Goal: Check status

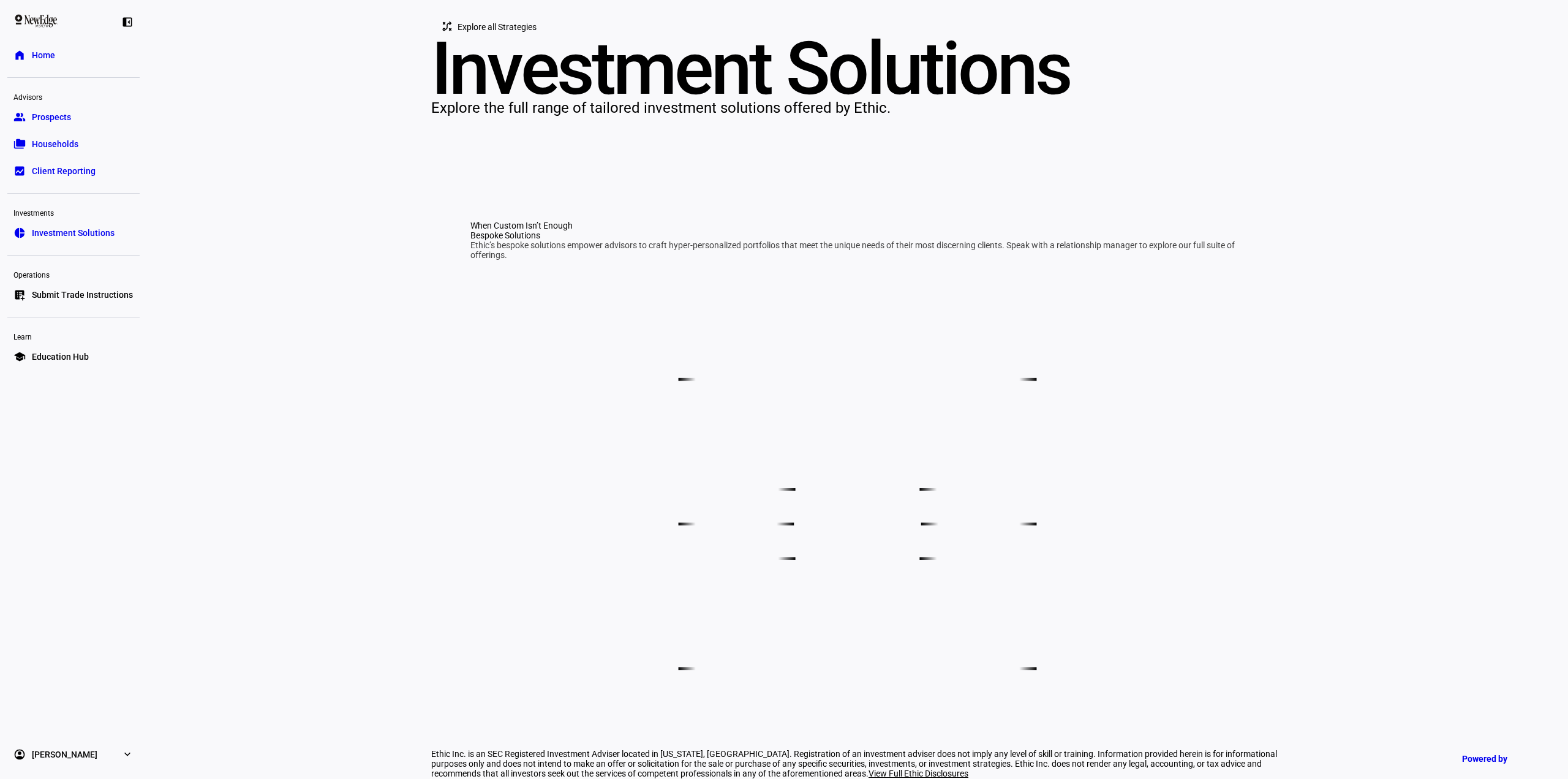
click at [71, 115] on span "Prospects" at bounding box center [52, 117] width 39 height 13
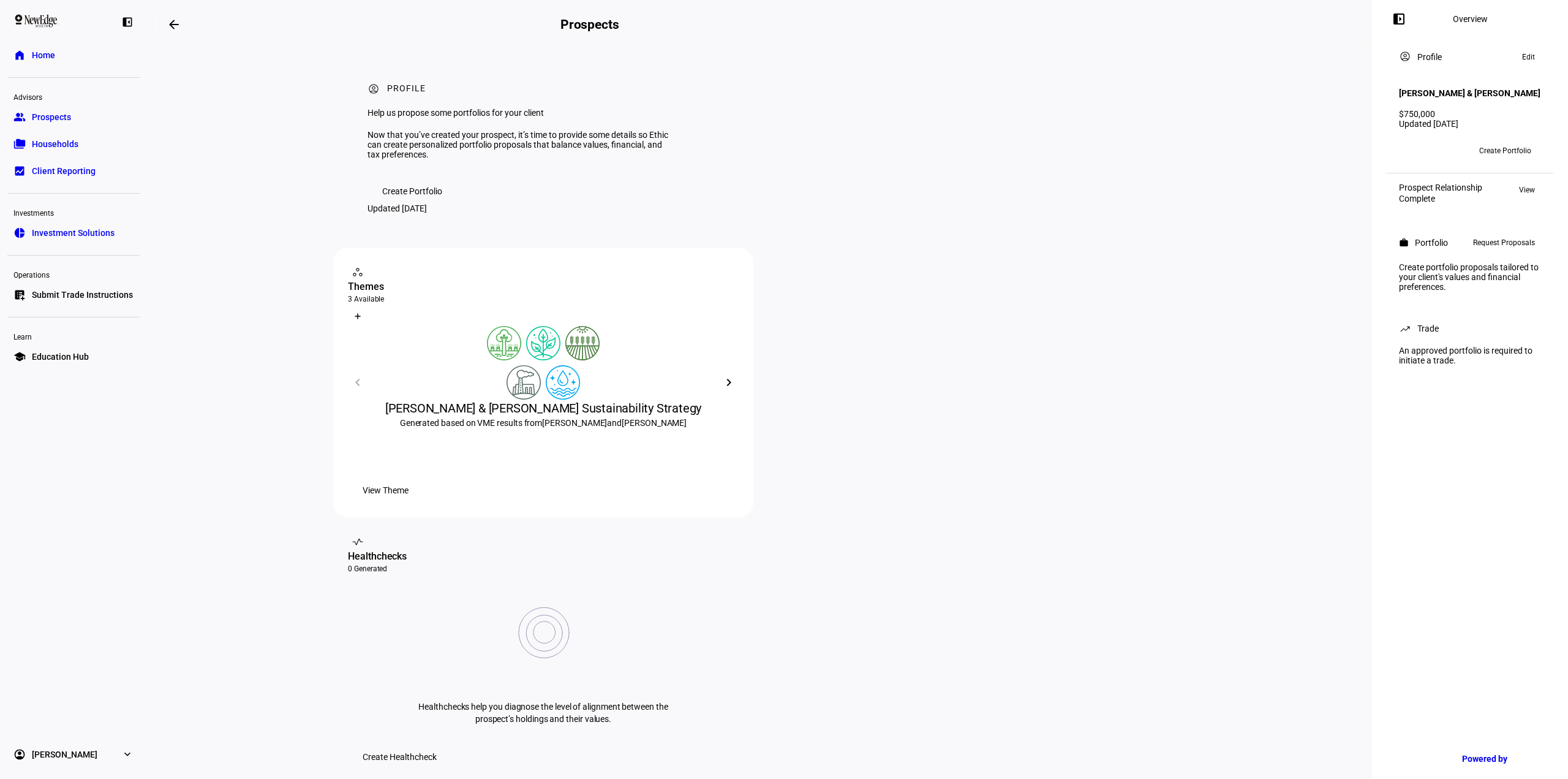
click at [717, 213] on div "account_circle Profile Help us propose some portfolios for your client Now that…" at bounding box center [759, 148] width 853 height 199
click at [57, 142] on span "Households" at bounding box center [55, 144] width 47 height 13
click at [64, 118] on span "Prospects" at bounding box center [52, 117] width 39 height 13
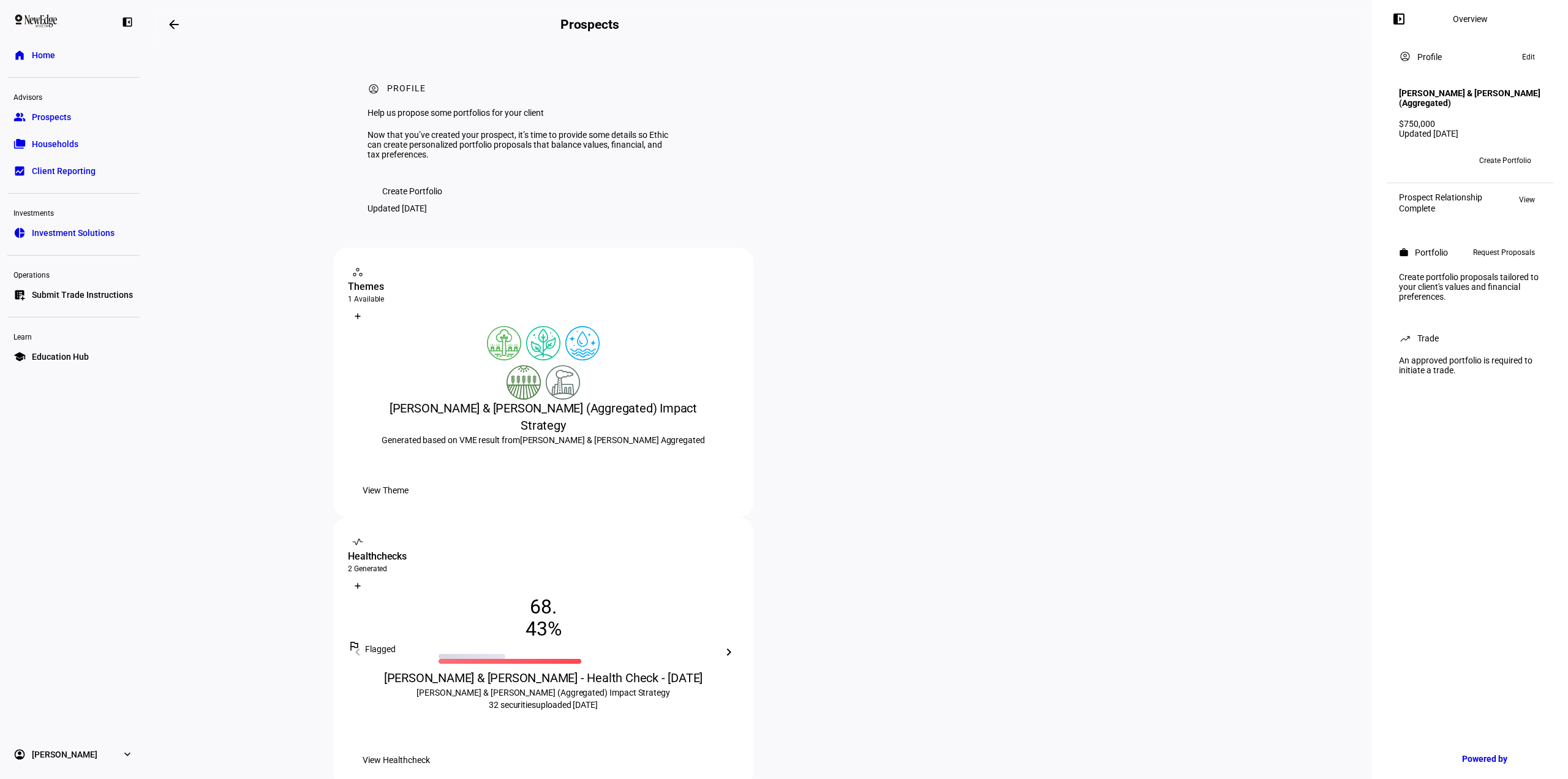
click at [430, 748] on span "View Healthcheck" at bounding box center [396, 759] width 67 height 24
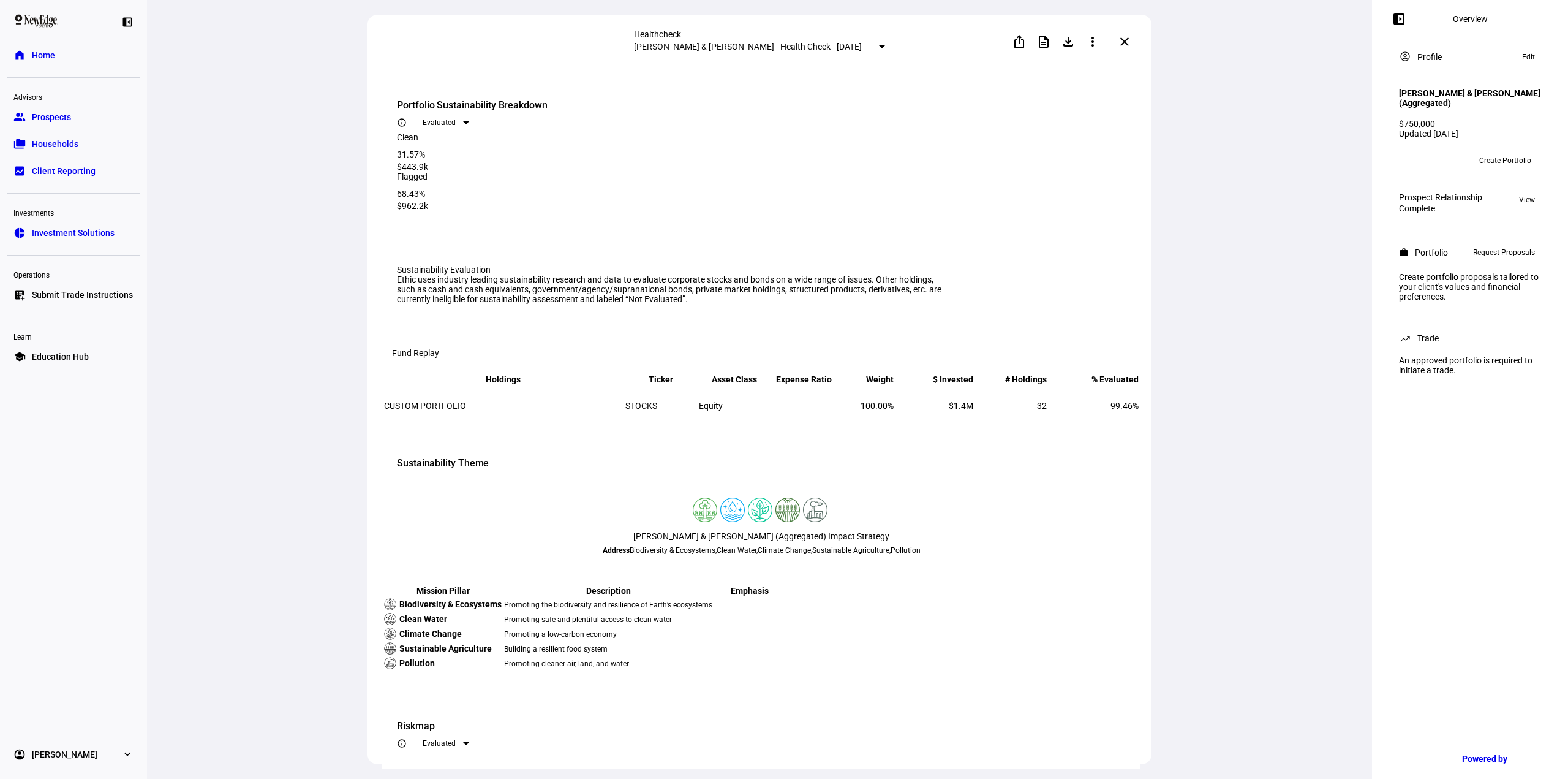
click at [455, 118] on span "Evaluated" at bounding box center [439, 122] width 33 height 8
click at [1175, 126] on div at bounding box center [784, 389] width 1568 height 779
click at [1138, 43] on span at bounding box center [1124, 42] width 29 height 29
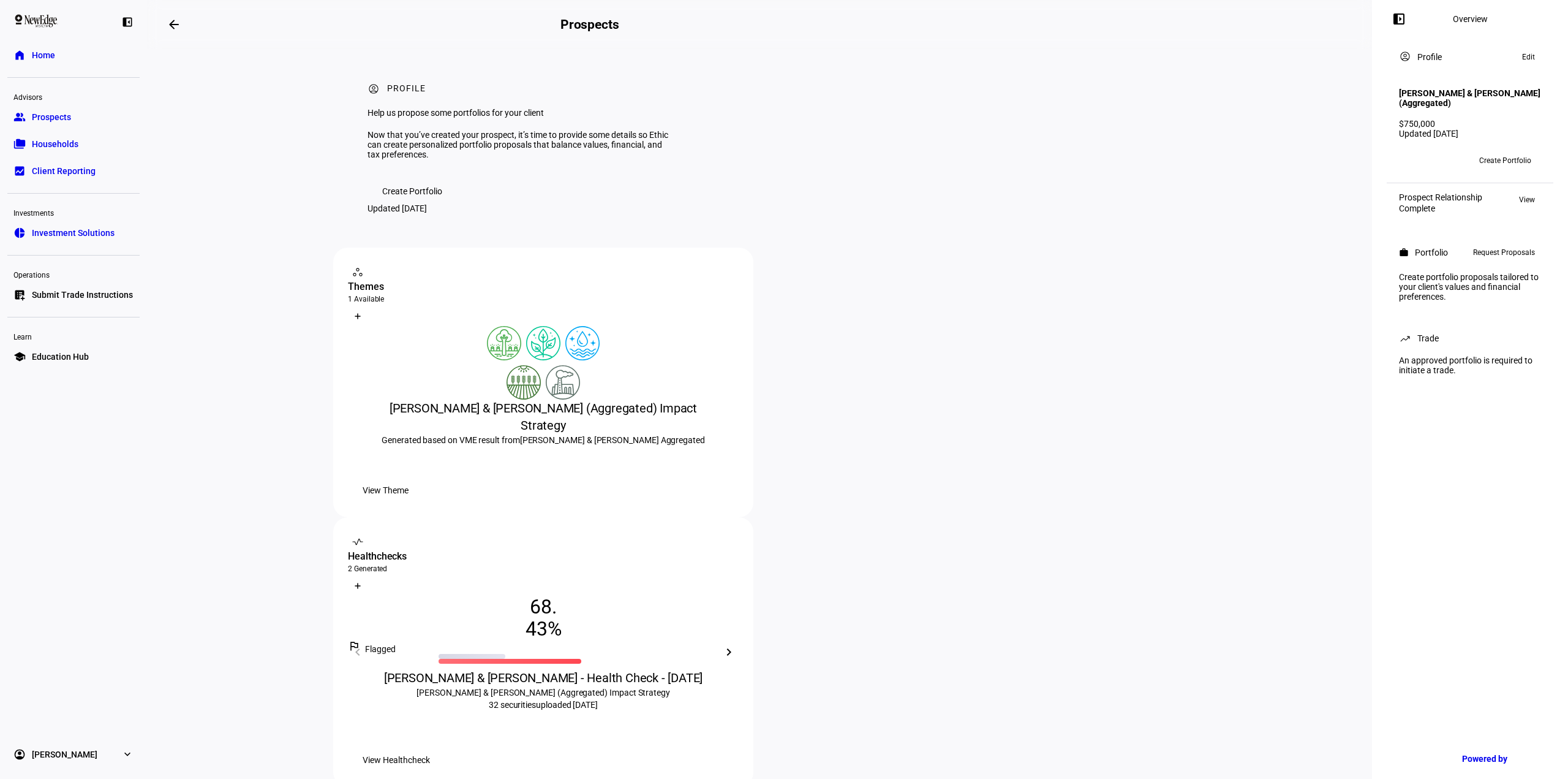
click at [739, 642] on div "chevron_right" at bounding box center [729, 652] width 20 height 20
click at [365, 645] on mat-icon "chevron_left" at bounding box center [358, 652] width 15 height 15
click at [736, 645] on mat-icon "chevron_right" at bounding box center [728, 652] width 15 height 15
click at [739, 669] on div "[PERSON_NAME] & [PERSON_NAME] - Quality Dividend - Healthcheck [DATE]" at bounding box center [543, 686] width 391 height 34
click at [365, 645] on mat-icon "chevron_left" at bounding box center [358, 652] width 15 height 15
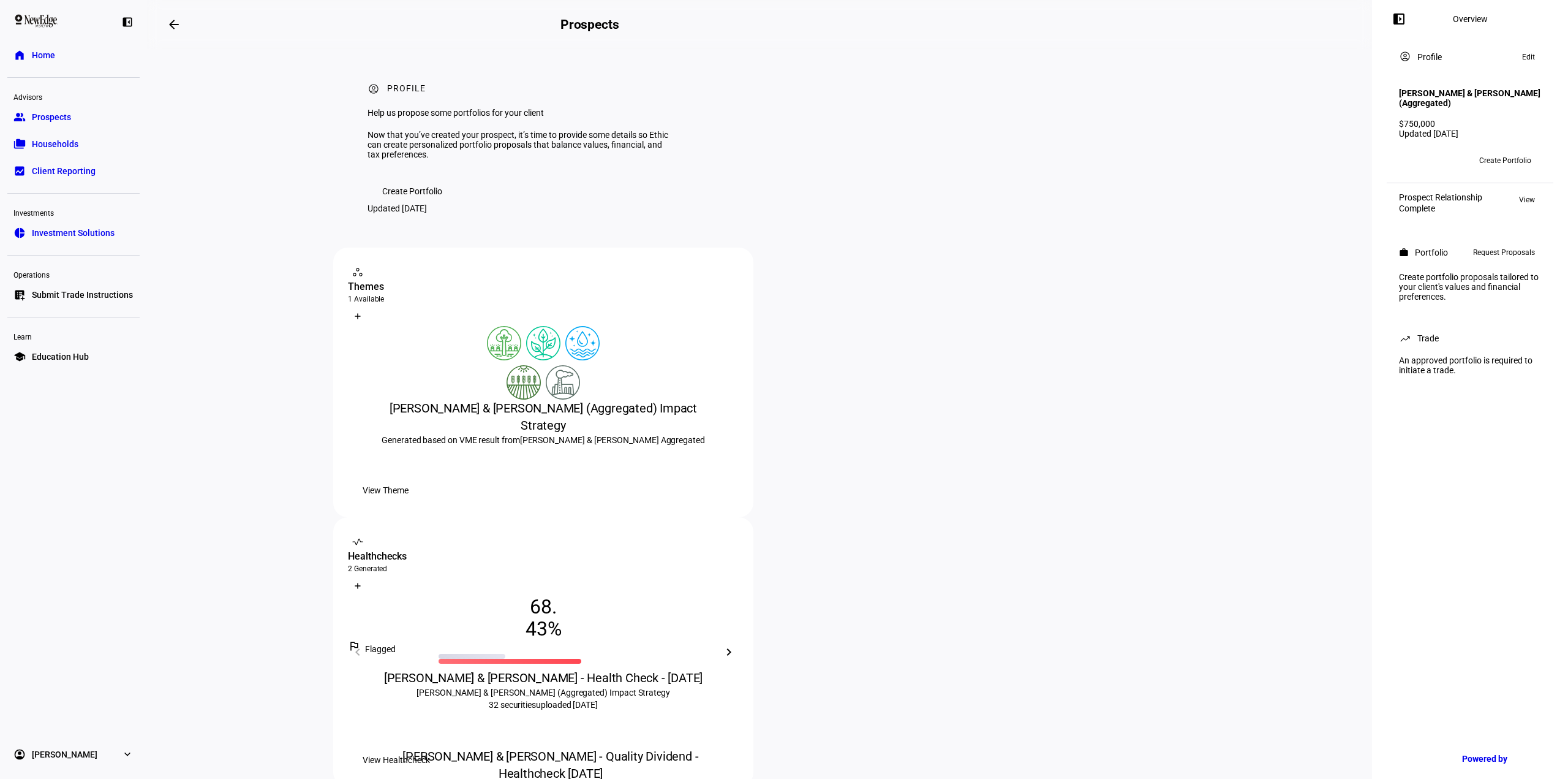
click at [754, 748] on div "[PERSON_NAME] & [PERSON_NAME] - Quality Dividend - Healthcheck [DATE]" at bounding box center [551, 764] width 406 height 34
click at [430, 748] on span "View Healthcheck" at bounding box center [396, 759] width 67 height 24
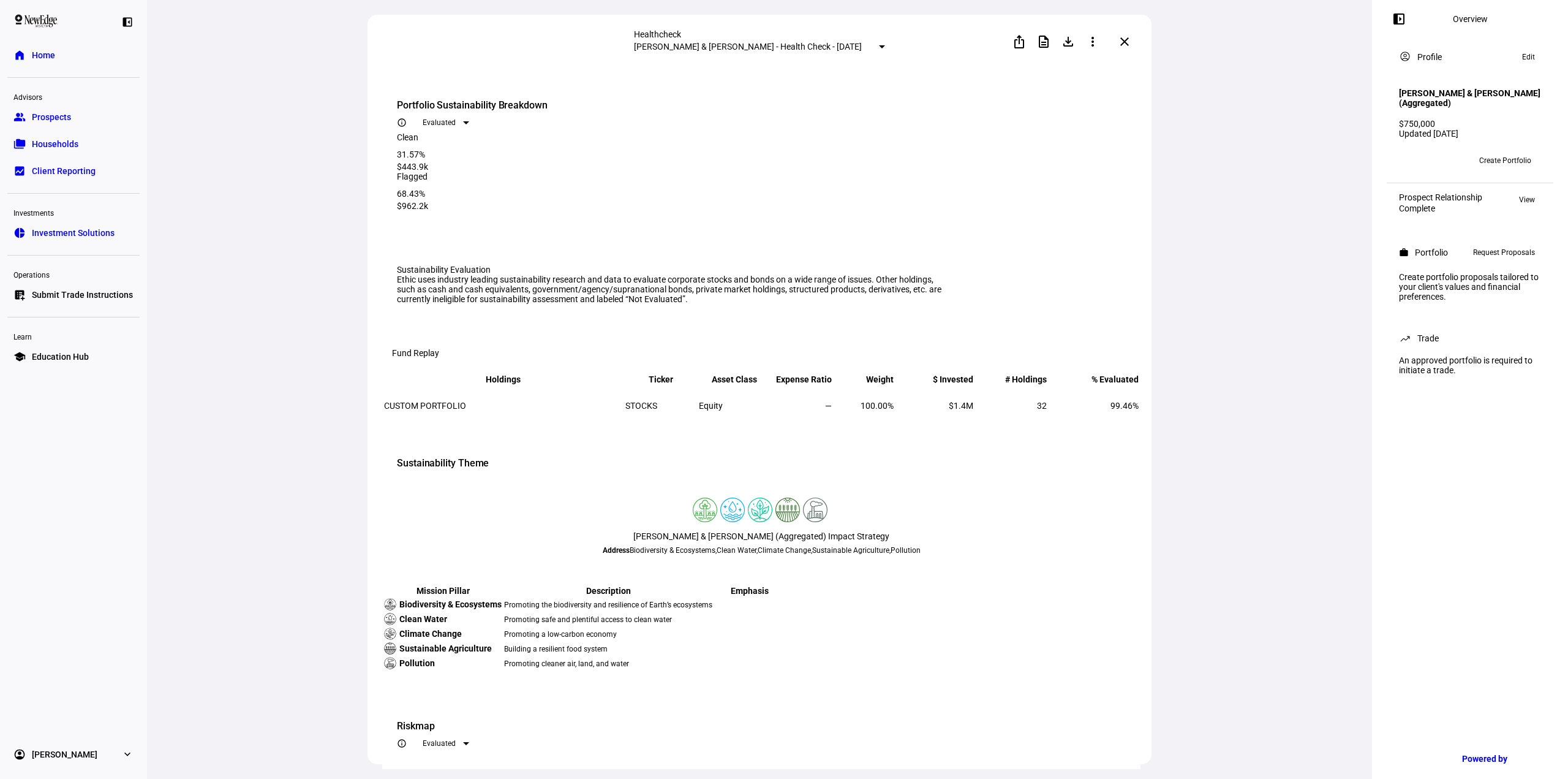
click at [475, 113] on div "Evaluated" at bounding box center [445, 122] width 62 height 20
click at [1185, 105] on div at bounding box center [784, 389] width 1568 height 779
click at [1035, 42] on span at bounding box center [1044, 42] width 29 height 29
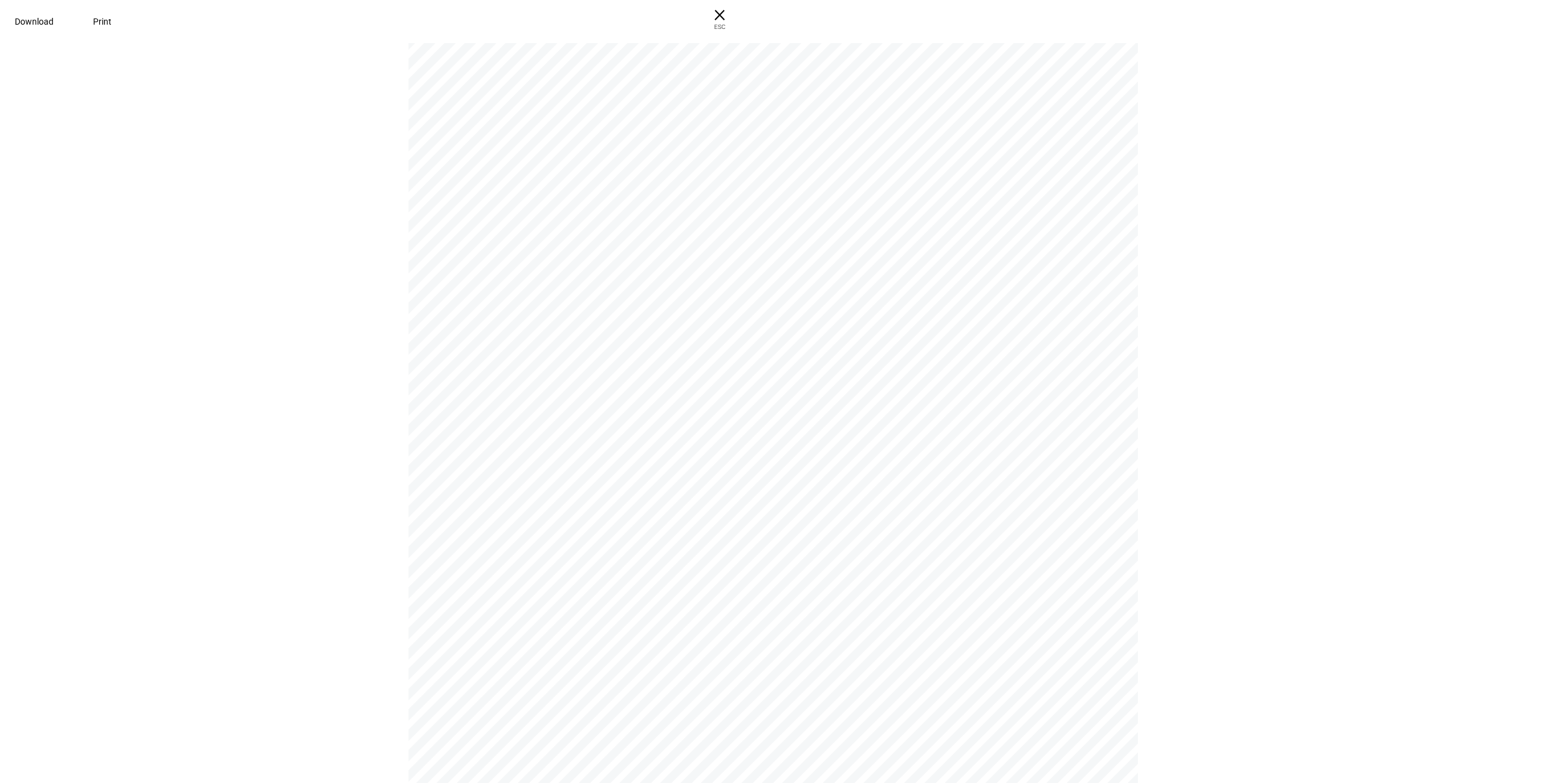
scroll to position [4064, 0]
click at [739, 19] on span "× ESC" at bounding box center [719, 20] width 39 height 39
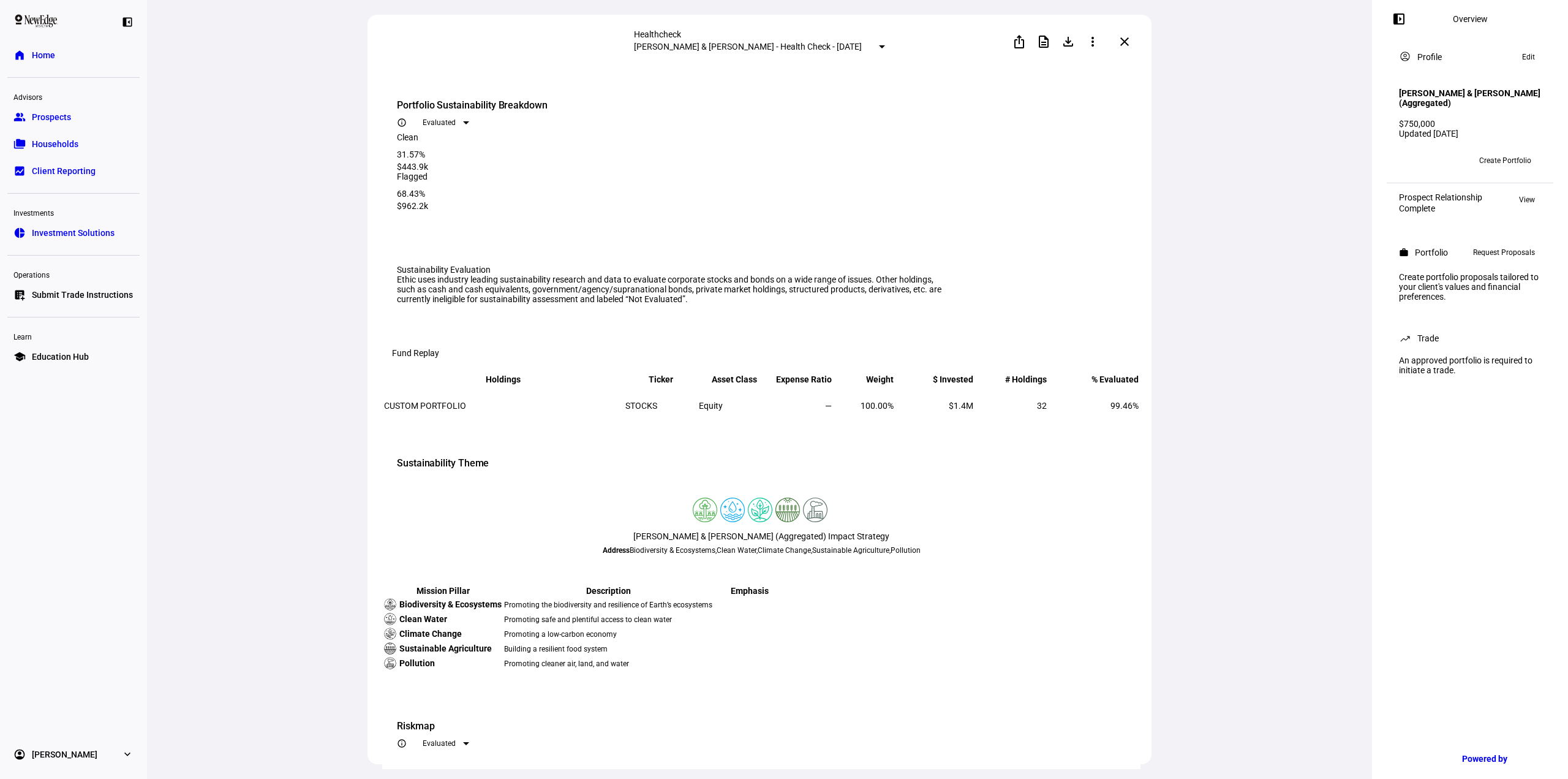
drag, startPoint x: 1248, startPoint y: 199, endPoint x: 1148, endPoint y: 281, distance: 129.3
click at [1247, 199] on div "Healthcheck [PERSON_NAME] & [PERSON_NAME] - Health Check - [DATE] ios_share des…" at bounding box center [759, 389] width 1225 height 779
